Goal: Task Accomplishment & Management: Manage account settings

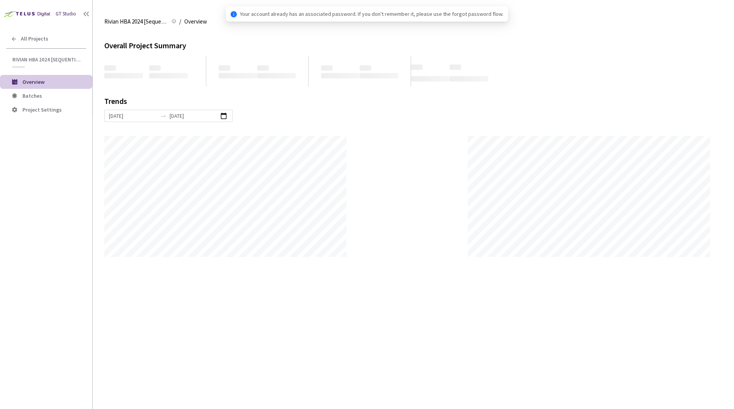
scroll to position [409, 734]
click at [48, 95] on span "Batches" at bounding box center [54, 96] width 64 height 7
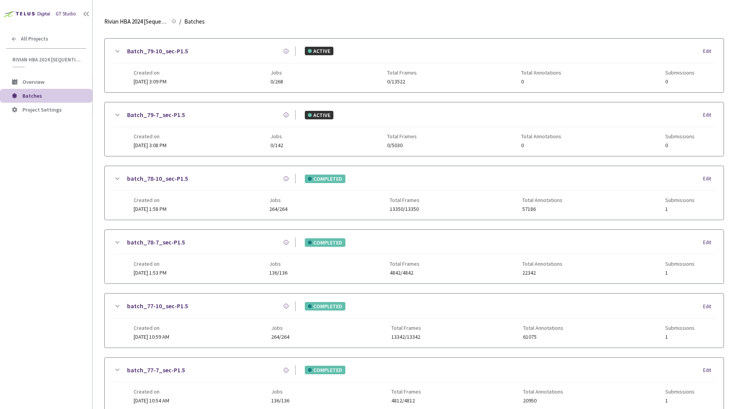
scroll to position [251, 0]
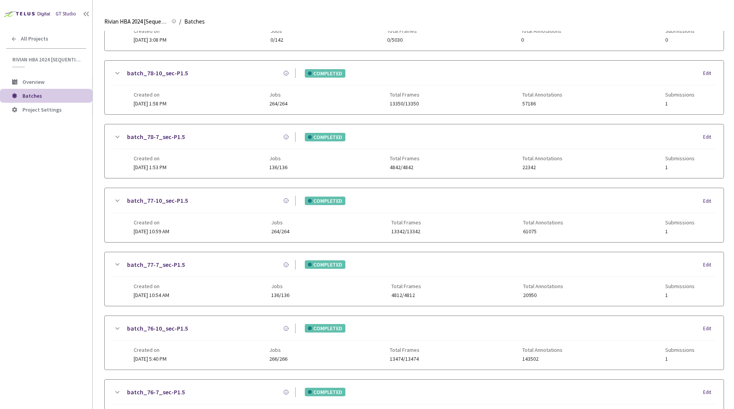
click at [244, 264] on div "batch_77-7_sec-P1.5" at bounding box center [209, 265] width 174 height 10
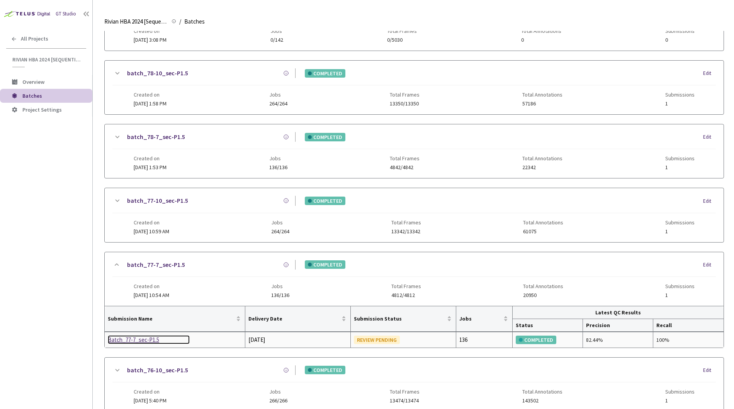
click at [145, 338] on div "Batch_77-7_sec-P1.5" at bounding box center [149, 339] width 82 height 9
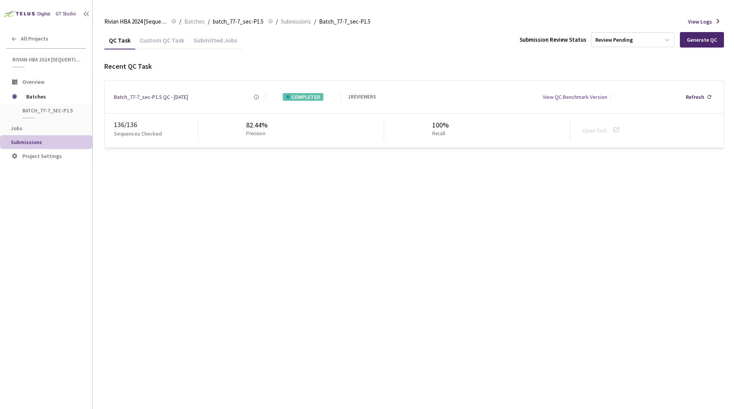
click at [395, 195] on div "QC Task Custom QC Task Submitted Jobs Submission Review Status Review Pending G…" at bounding box center [414, 220] width 620 height 378
click at [666, 38] on icon at bounding box center [668, 40] width 8 height 8
click at [598, 63] on div "Recent QC Task" at bounding box center [414, 66] width 620 height 10
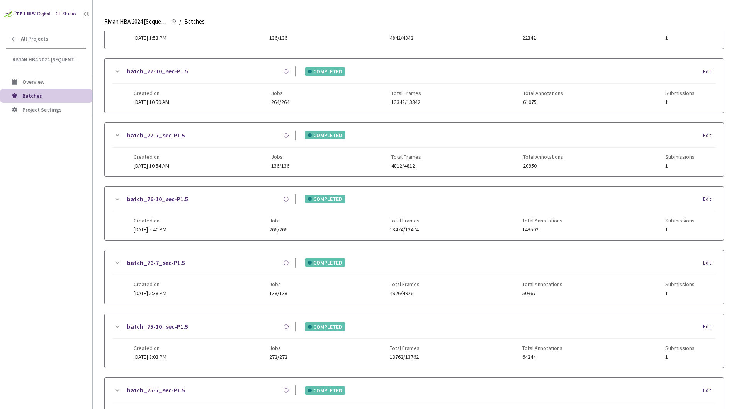
scroll to position [380, 0]
click at [172, 67] on link "batch_77-10_sec-P1.5" at bounding box center [157, 72] width 61 height 10
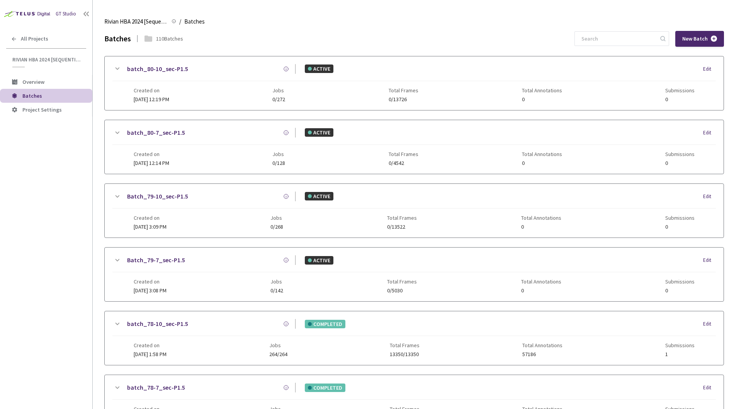
scroll to position [416, 0]
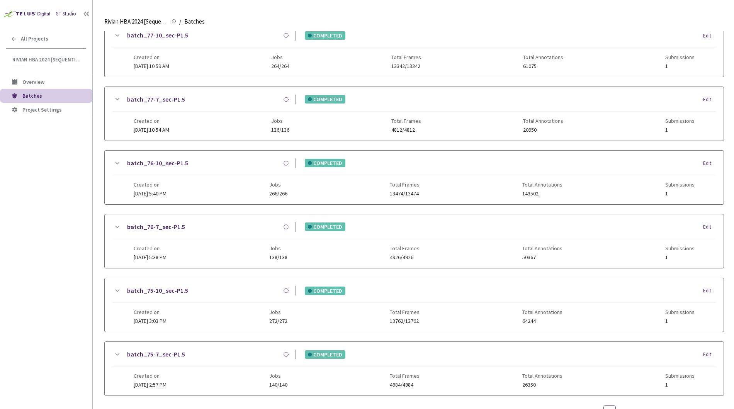
click at [264, 38] on div "batch_77-10_sec-P1.5" at bounding box center [209, 36] width 174 height 10
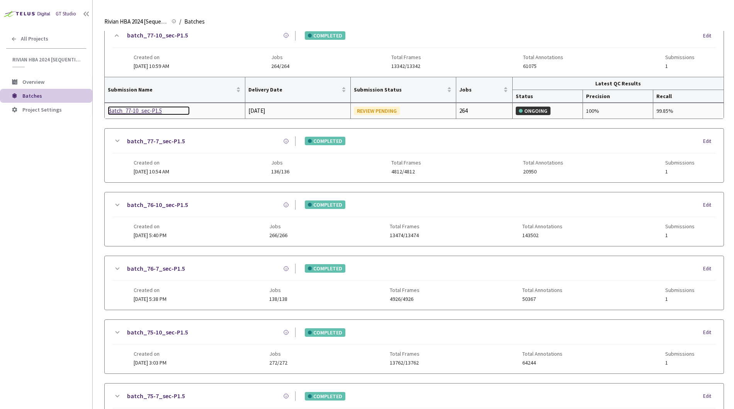
click at [144, 109] on div "Batch_77-10_sec-P1.5" at bounding box center [149, 110] width 82 height 9
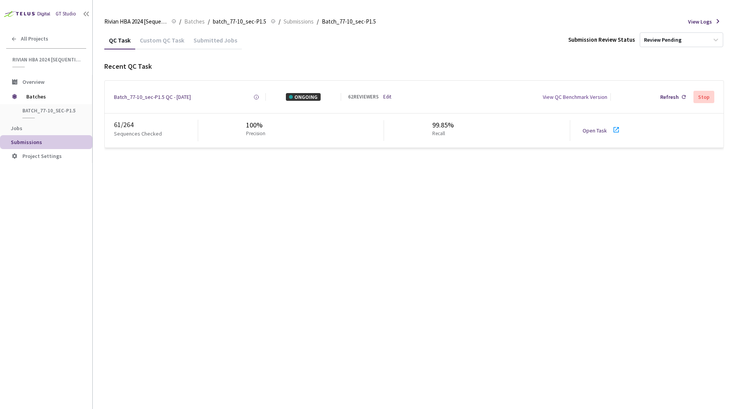
click at [352, 223] on div "QC Task Custom QC Task Submitted Jobs Submission Review Status Review Pending R…" at bounding box center [414, 220] width 620 height 378
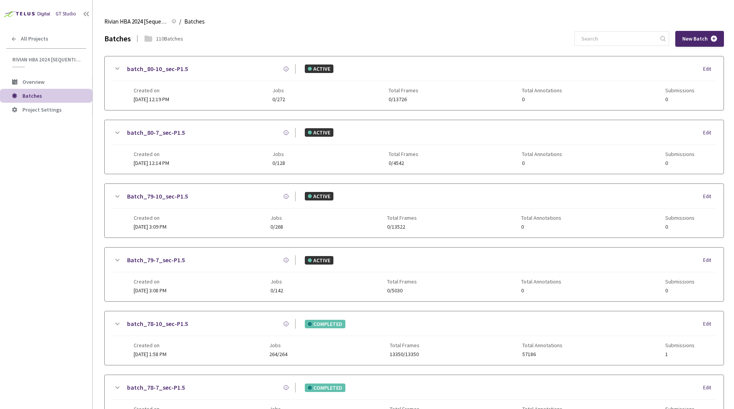
scroll to position [416, 0]
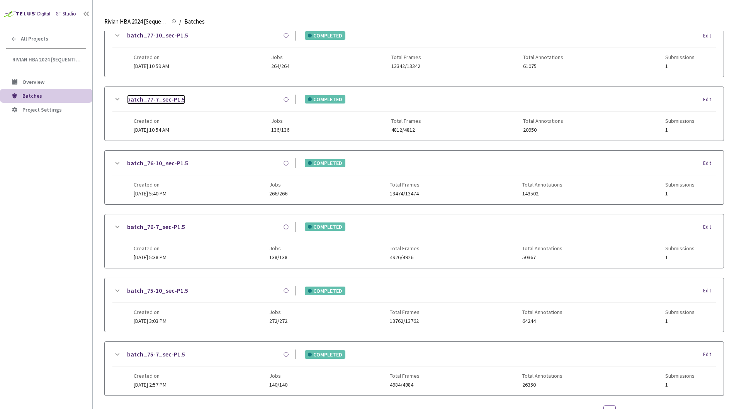
click at [151, 101] on link "batch_77-7_sec-P1.5" at bounding box center [156, 100] width 58 height 10
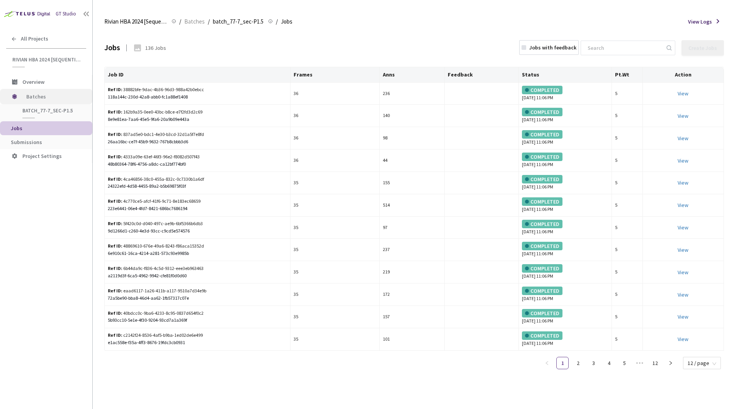
click at [31, 101] on span "Batches" at bounding box center [52, 96] width 53 height 15
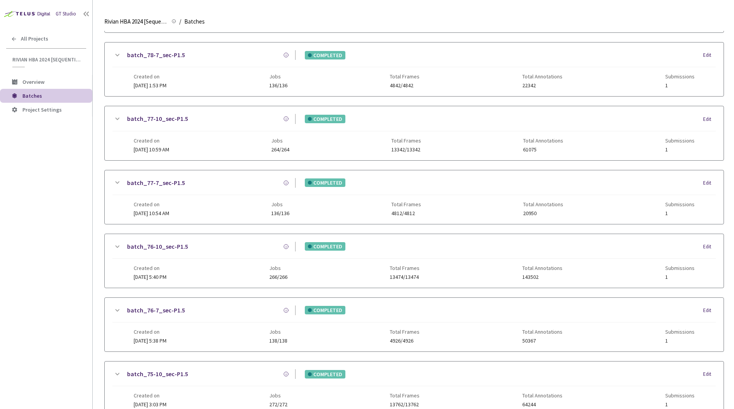
scroll to position [327, 0]
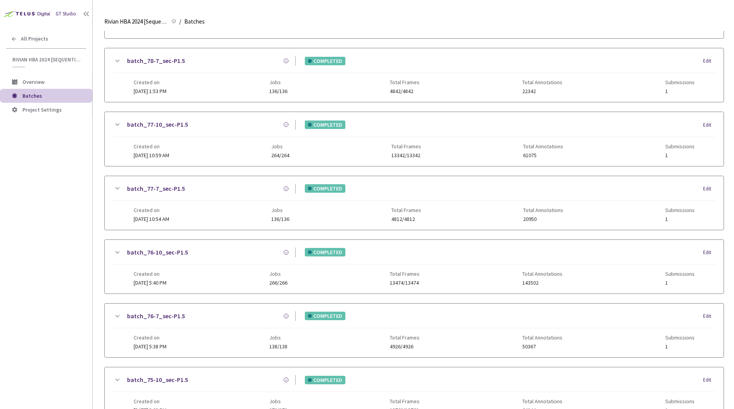
click at [99, 245] on main "Rivian HBA 2024 [Sequential] Rivian HBA 2024 [Sequential] / Batches Batches Bat…" at bounding box center [414, 204] width 642 height 409
